Goal: Task Accomplishment & Management: Complete application form

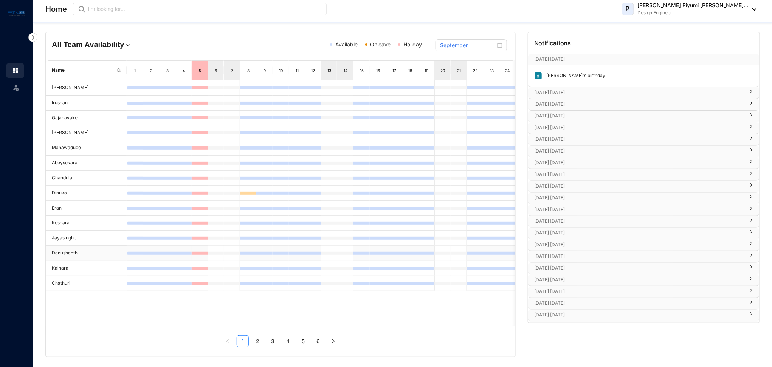
scroll to position [5, 0]
click at [259, 342] on link "2" at bounding box center [257, 339] width 11 height 11
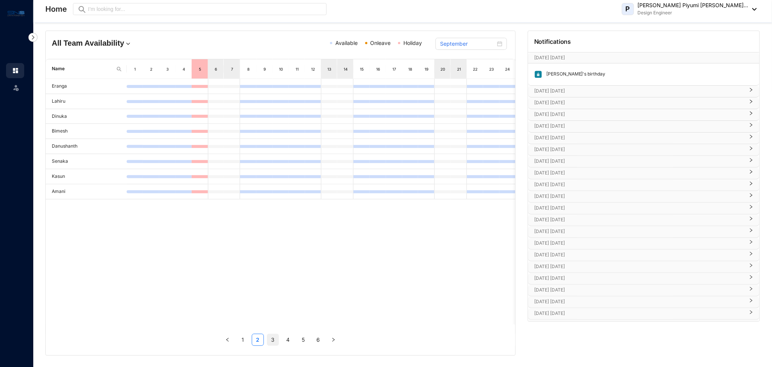
click at [274, 341] on link "3" at bounding box center [272, 339] width 11 height 11
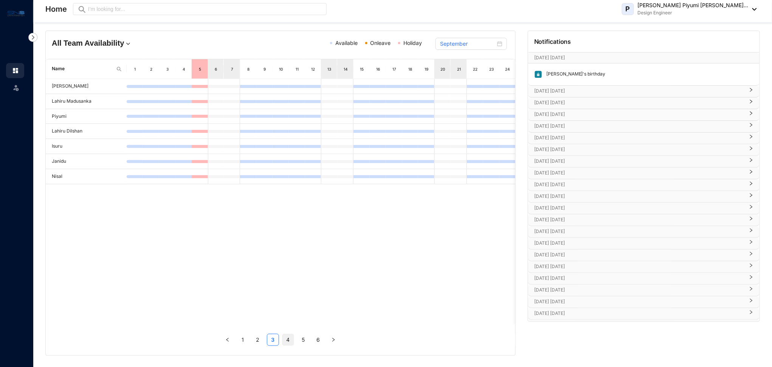
click at [287, 339] on link "4" at bounding box center [287, 339] width 11 height 11
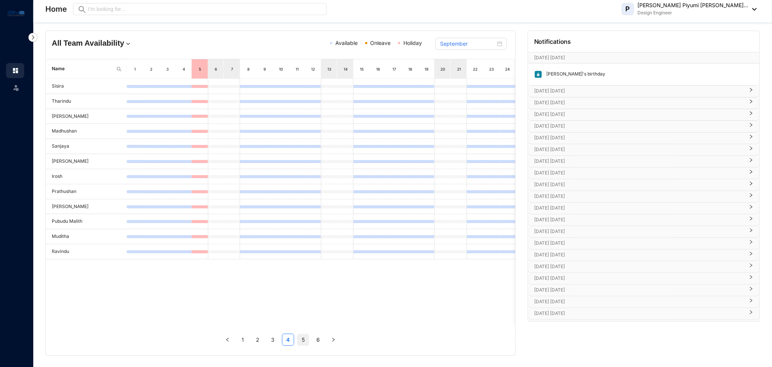
click at [300, 340] on link "5" at bounding box center [302, 339] width 11 height 11
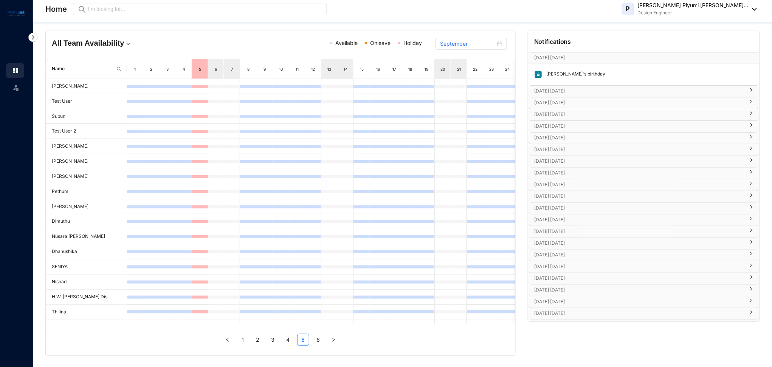
click at [317, 340] on link "6" at bounding box center [318, 339] width 11 height 11
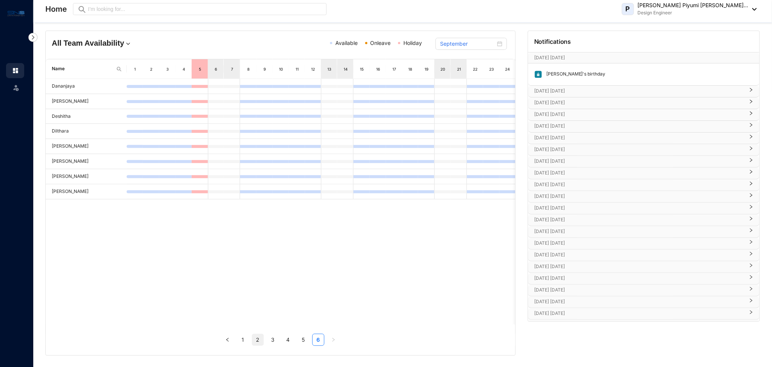
click at [257, 342] on link "2" at bounding box center [257, 339] width 11 height 11
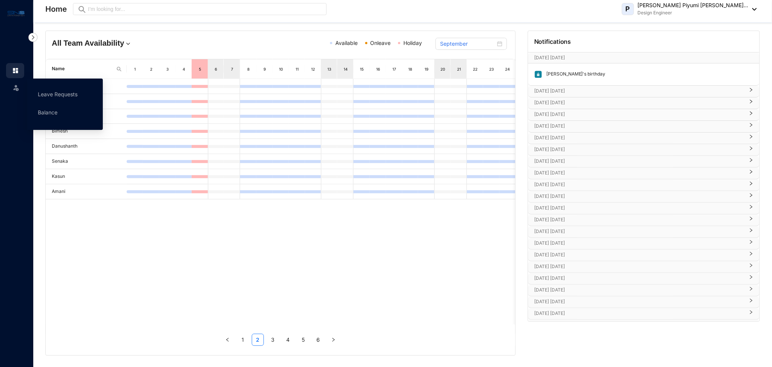
click at [10, 90] on div "Leave" at bounding box center [15, 86] width 18 height 17
click at [51, 93] on link "Leave Requests" at bounding box center [58, 94] width 40 height 6
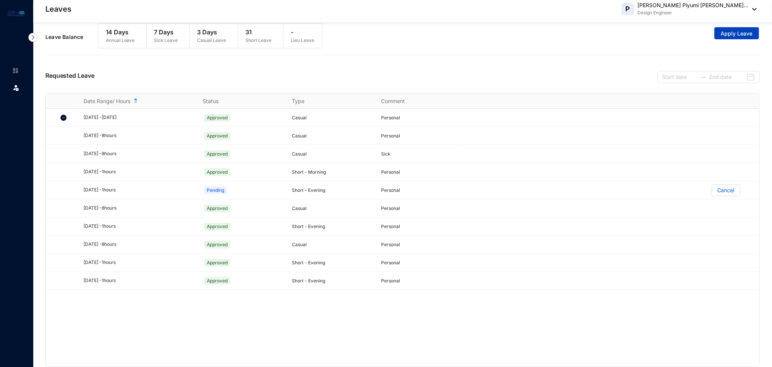
click at [724, 34] on span "Apply Leave" at bounding box center [737, 34] width 32 height 8
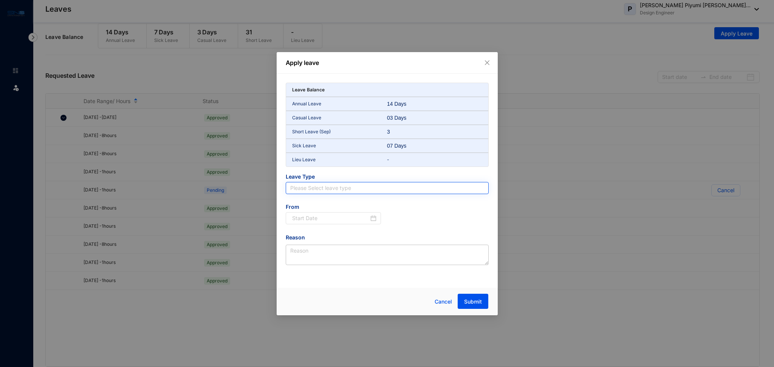
click at [356, 187] on input "search" at bounding box center [387, 188] width 194 height 11
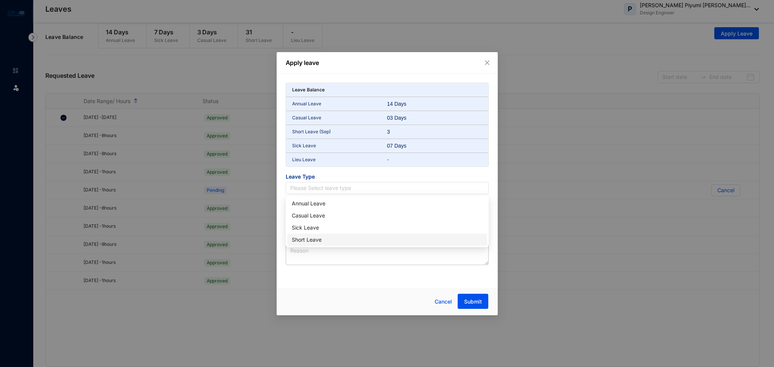
click at [306, 241] on div "Short Leave" at bounding box center [387, 240] width 191 height 8
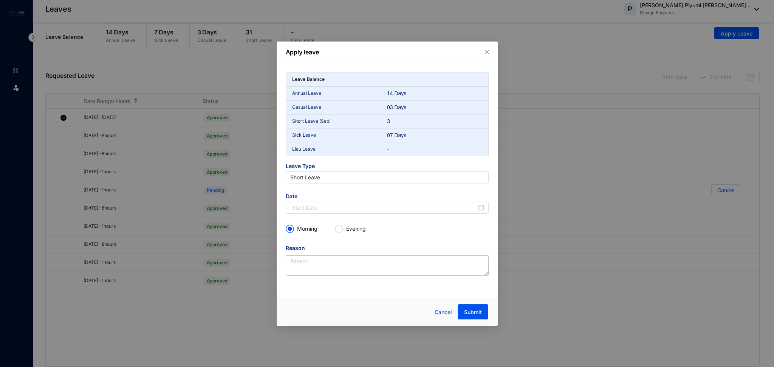
click at [303, 232] on p "Morning" at bounding box center [307, 229] width 20 height 8
click at [294, 232] on input "Morning" at bounding box center [290, 229] width 8 height 8
click at [299, 263] on textarea "Reason" at bounding box center [387, 265] width 203 height 20
type textarea "Personal"
click at [299, 310] on div at bounding box center [328, 312] width 85 height 15
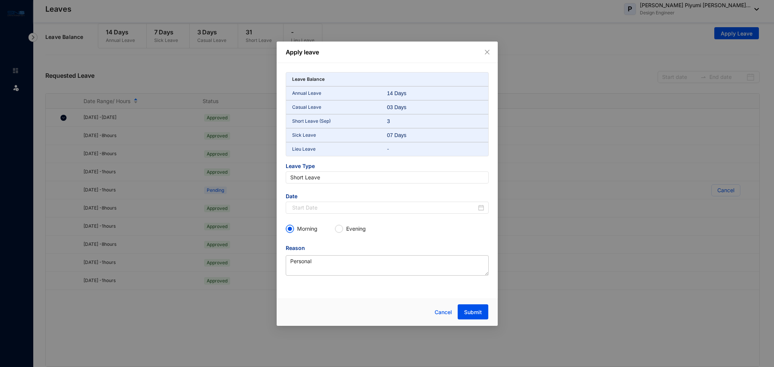
click at [362, 281] on div "Leave Balance Annual Leave 14 Days Casual Leave 03 Days Short Leave (Sep) 3 Sic…" at bounding box center [387, 178] width 221 height 231
click at [396, 205] on input at bounding box center [384, 208] width 184 height 8
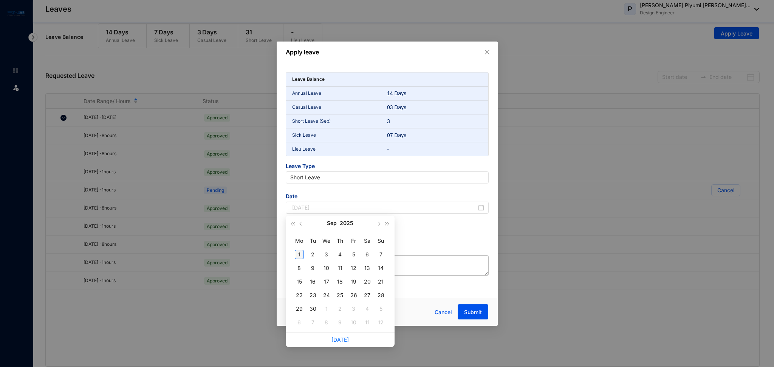
click at [300, 254] on div "1" at bounding box center [299, 254] width 9 height 9
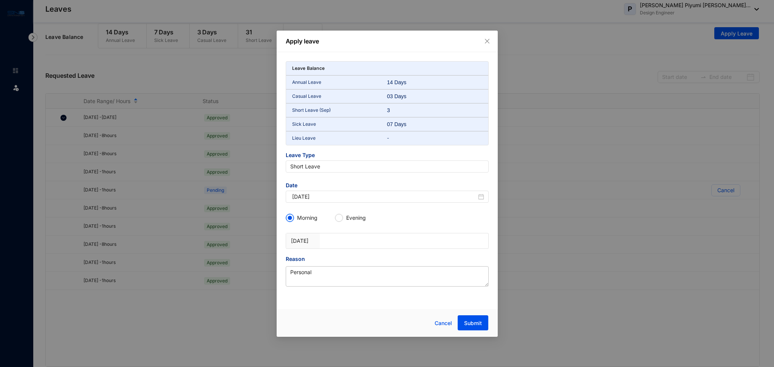
type input "[DATE]"
click at [476, 325] on span "Submit" at bounding box center [473, 324] width 18 height 8
